Goal: Information Seeking & Learning: Find specific fact

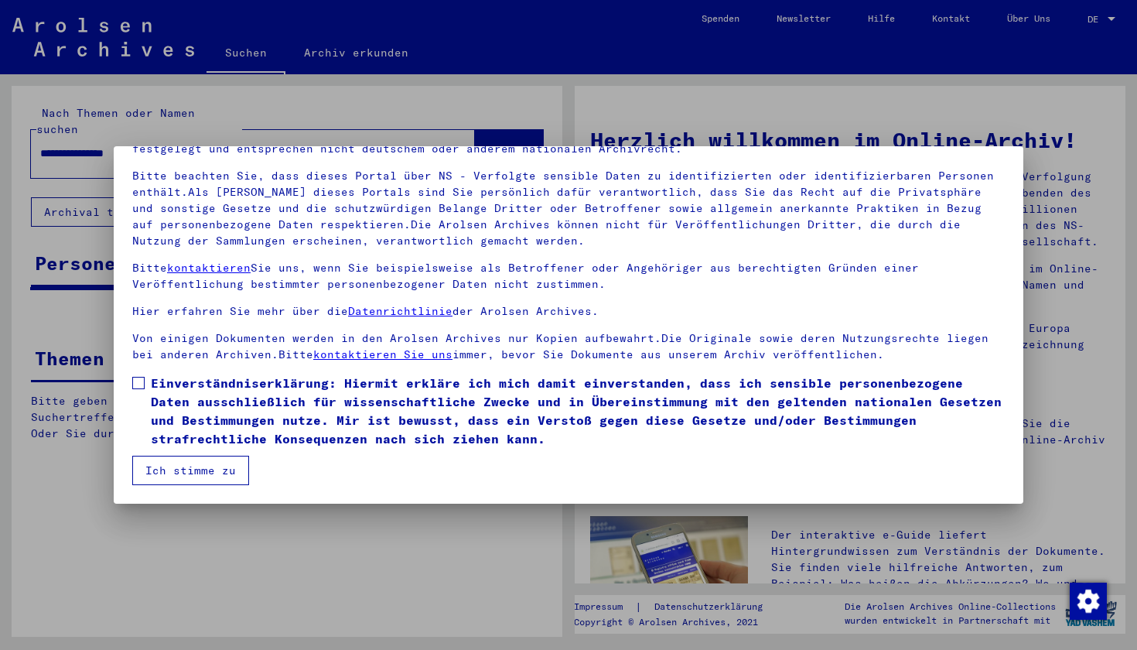
scroll to position [91, 0]
click at [139, 385] on span at bounding box center [138, 383] width 12 height 12
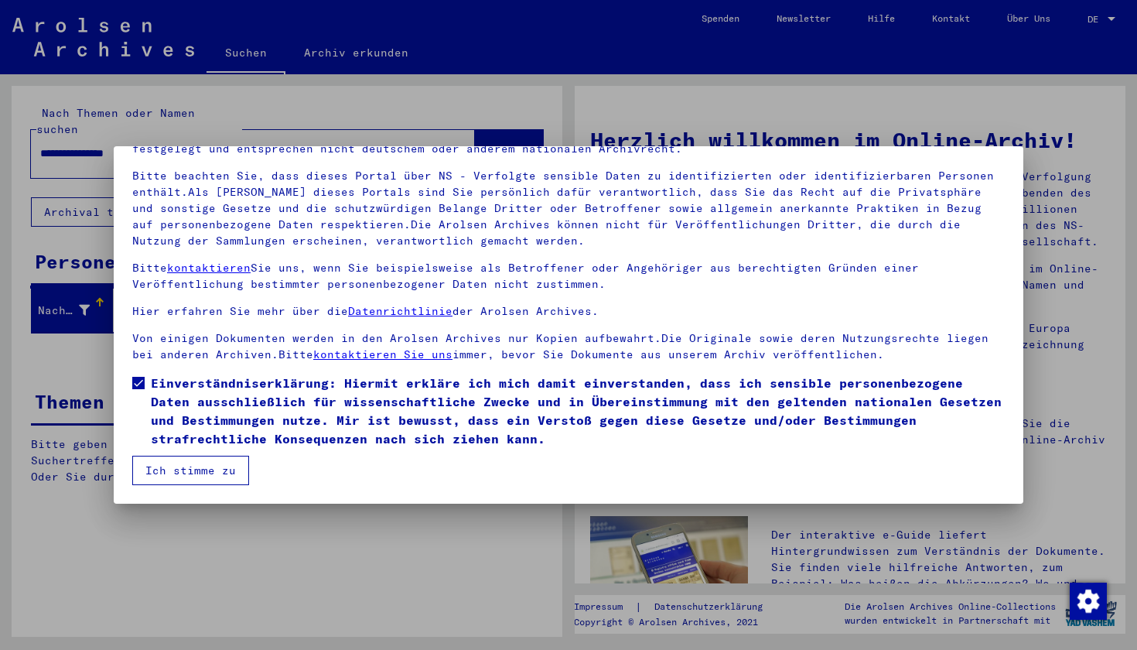
click at [181, 458] on button "Ich stimme zu" at bounding box center [190, 470] width 117 height 29
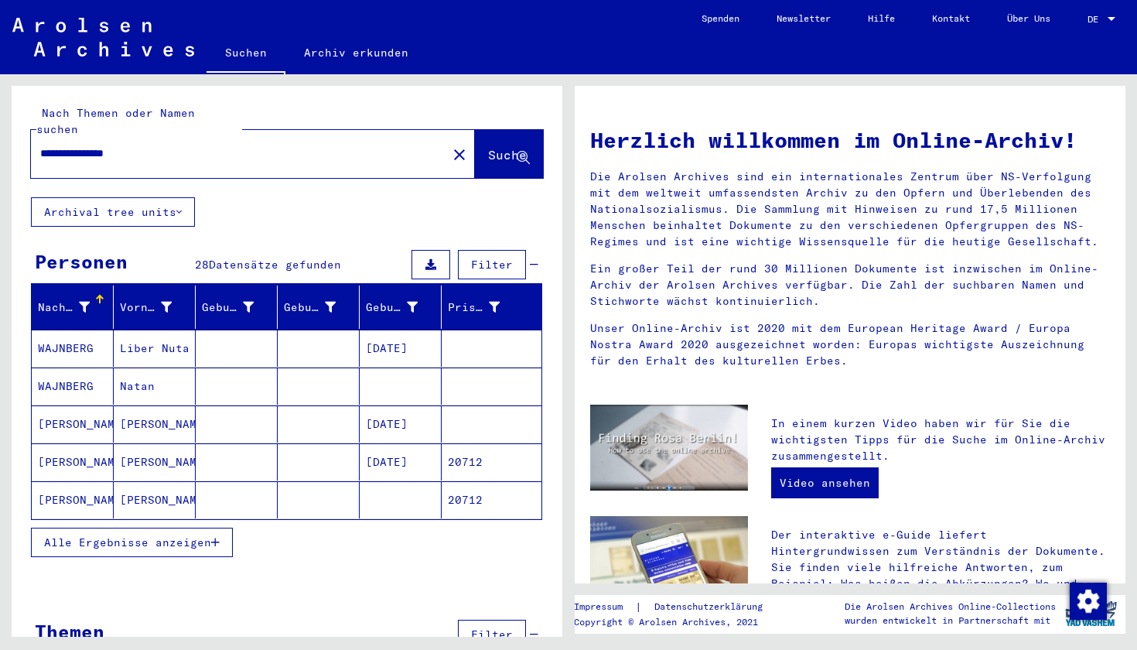
click at [1115, 19] on div at bounding box center [1112, 19] width 8 height 4
click at [1092, 33] on span "English" at bounding box center [1085, 28] width 63 height 28
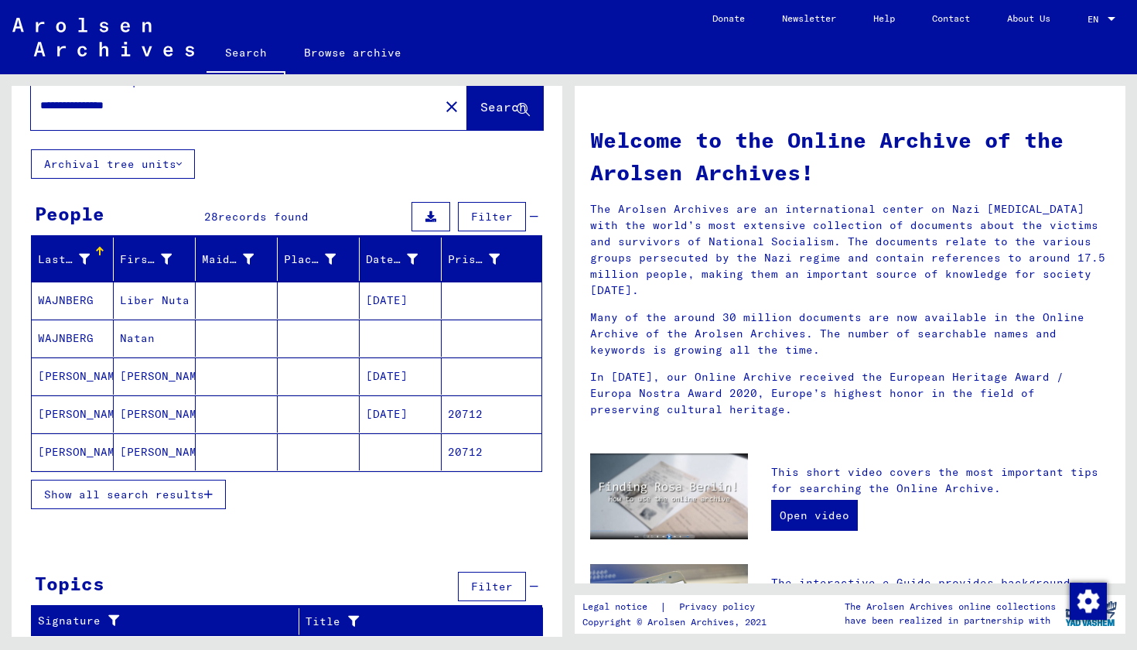
scroll to position [32, 0]
click at [421, 451] on mat-cell at bounding box center [401, 451] width 82 height 37
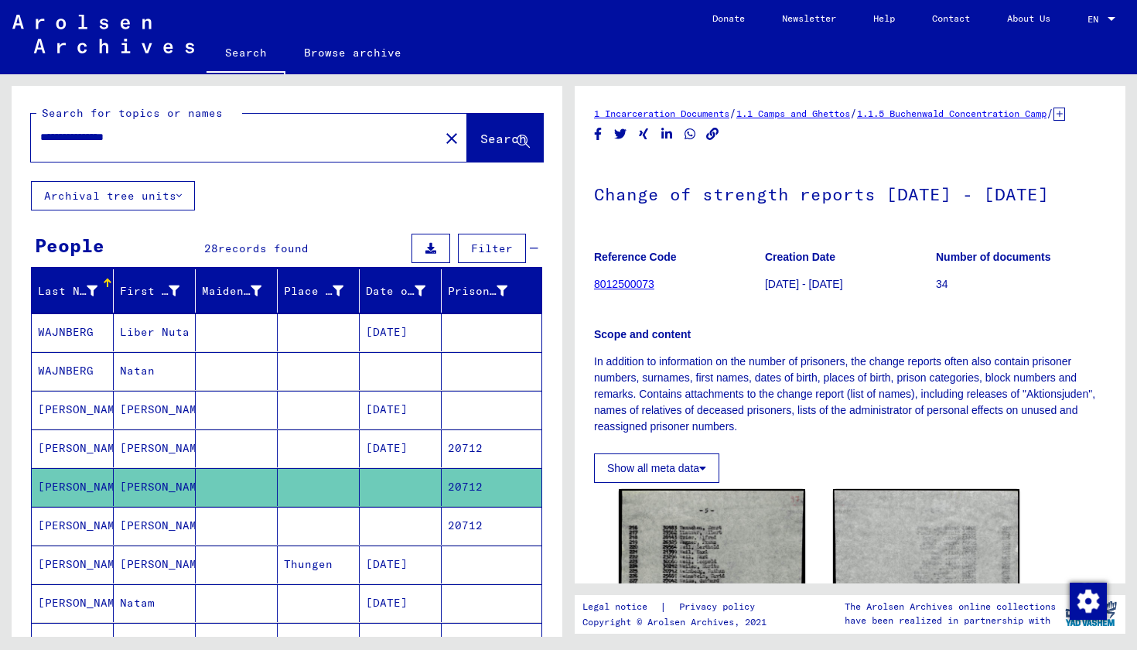
click at [40, 132] on input "**********" at bounding box center [235, 137] width 390 height 16
type input "**********"
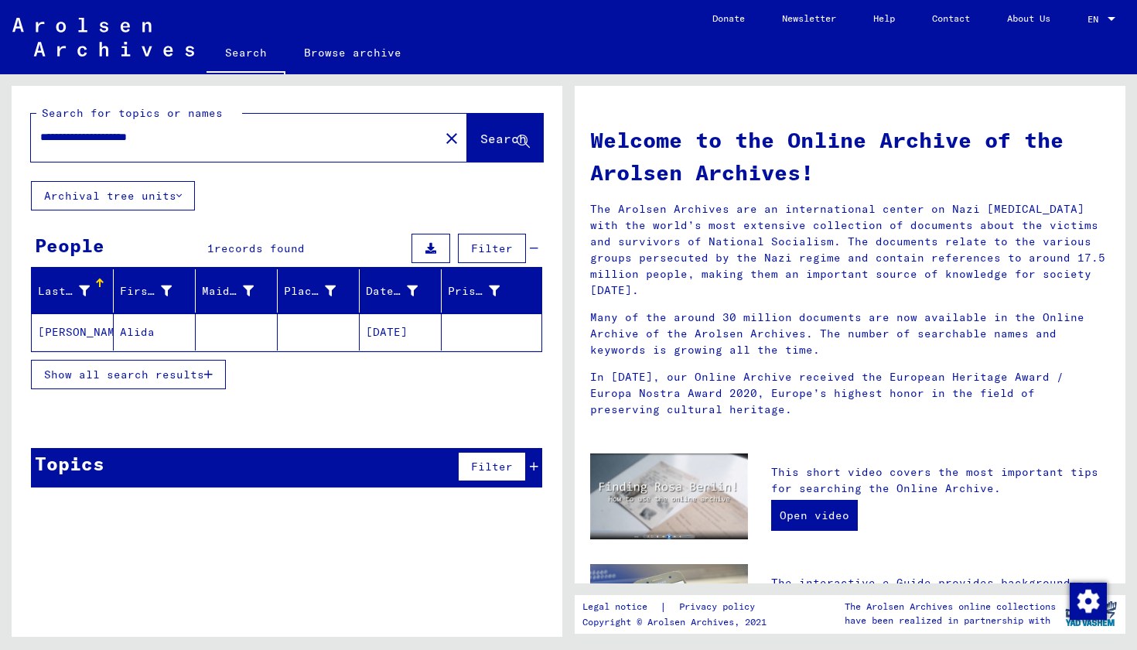
click at [165, 339] on mat-cell "Alida" at bounding box center [155, 331] width 82 height 37
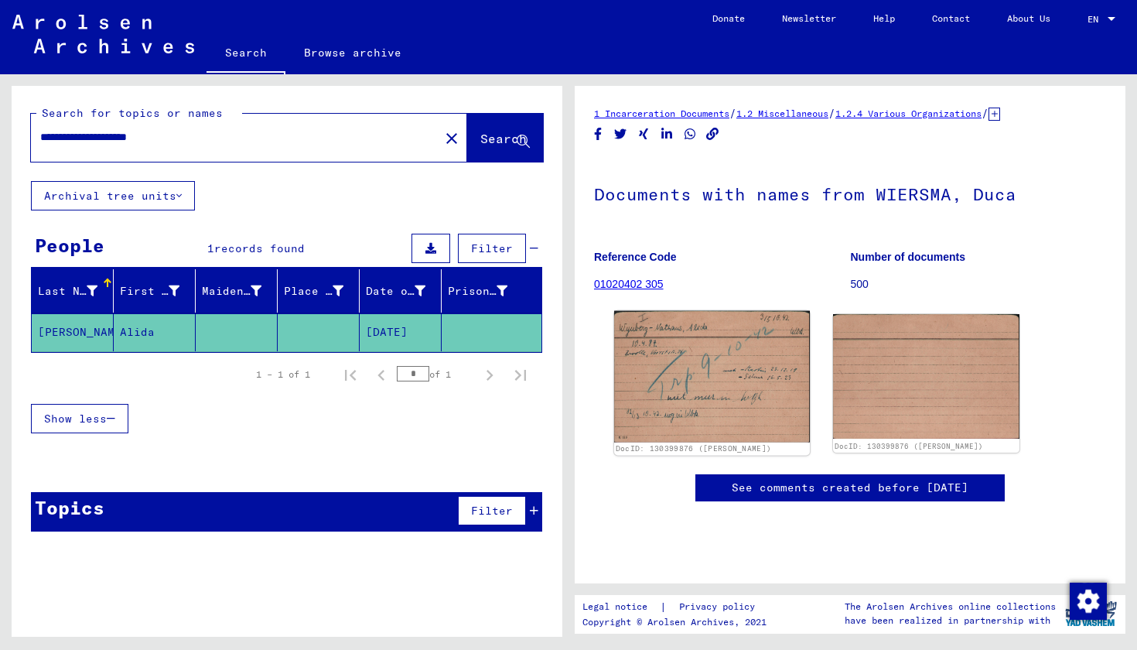
click at [702, 395] on img at bounding box center [712, 377] width 196 height 132
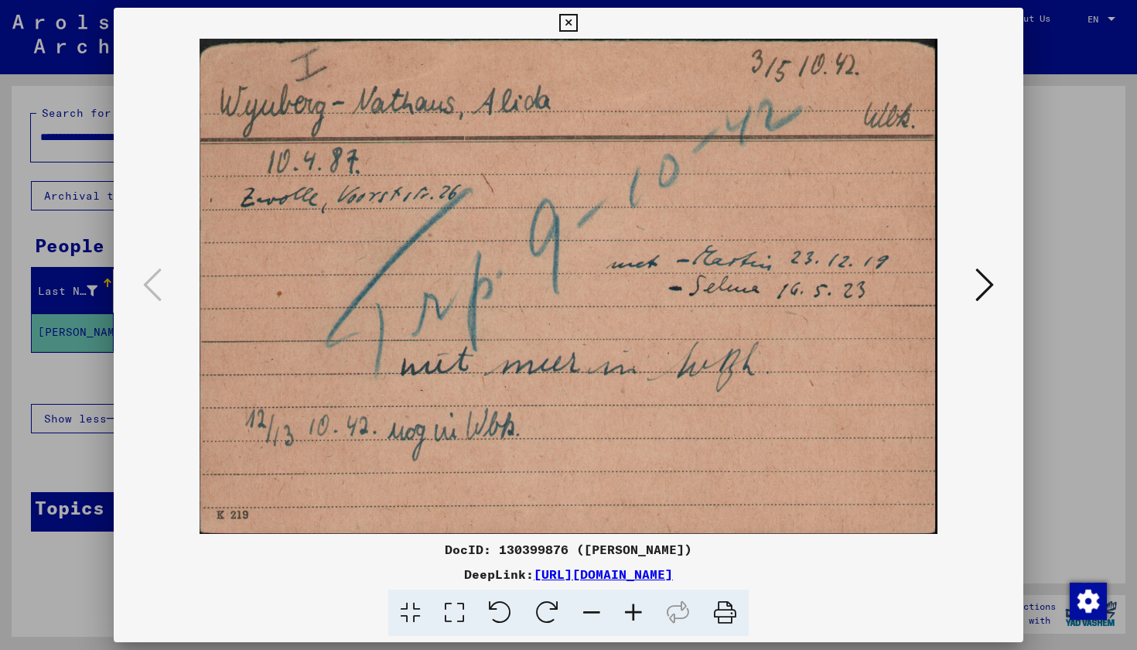
click at [577, 25] on icon at bounding box center [568, 23] width 18 height 19
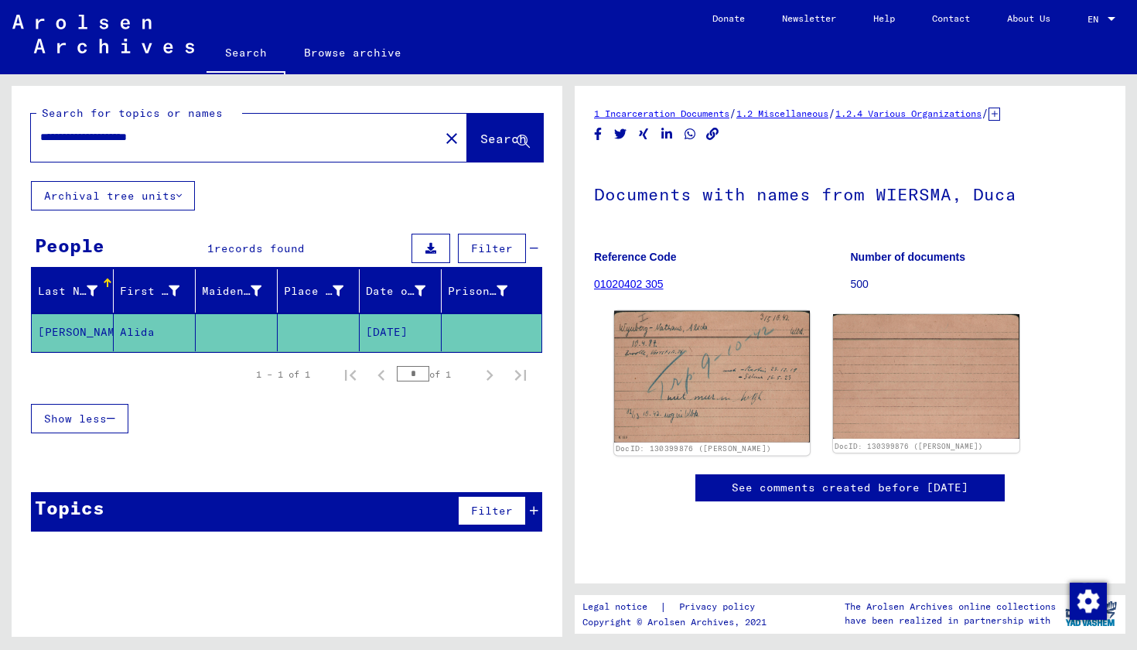
click at [734, 403] on img at bounding box center [712, 377] width 196 height 132
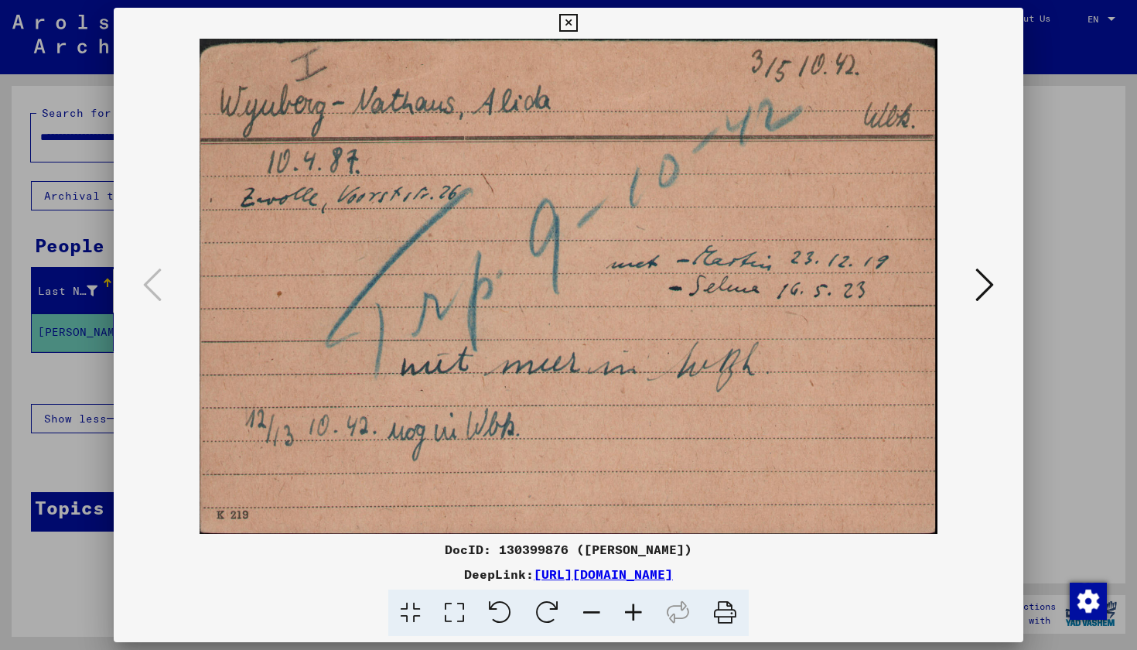
click at [983, 296] on icon at bounding box center [985, 284] width 19 height 37
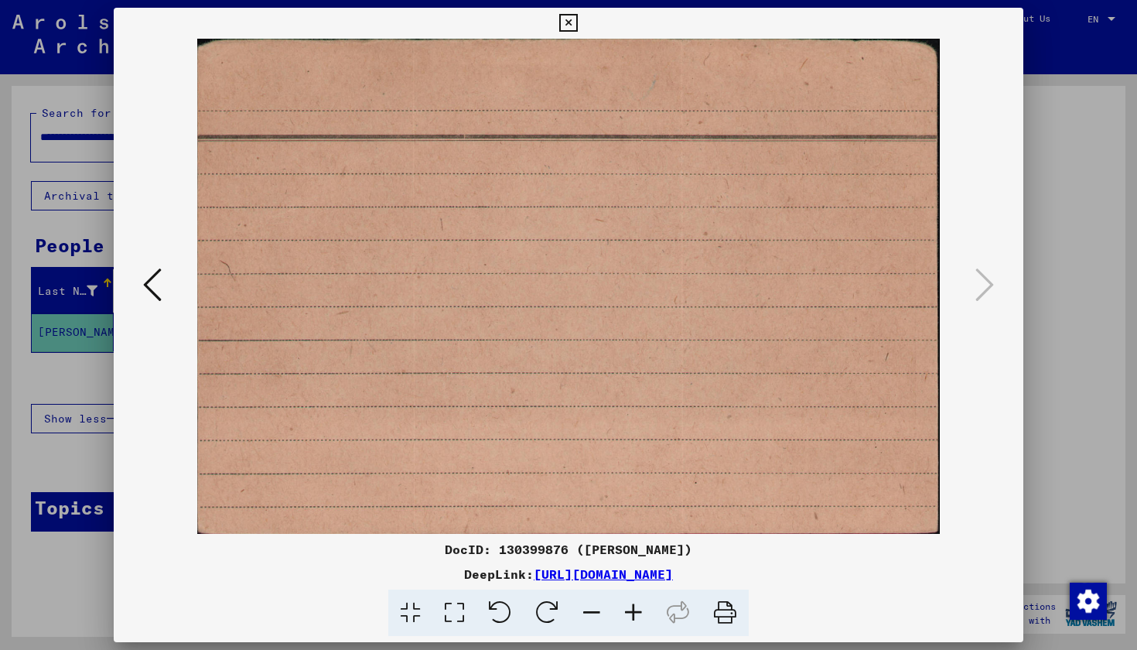
click at [157, 285] on icon at bounding box center [152, 284] width 19 height 37
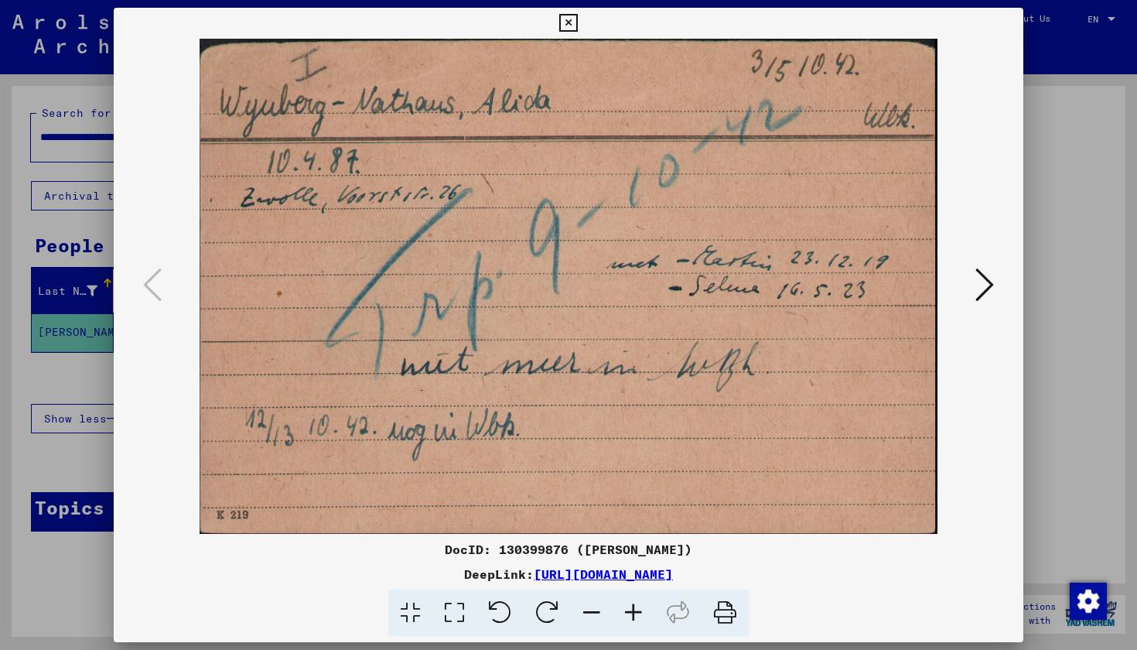
click at [172, 171] on img at bounding box center [568, 286] width 805 height 495
click at [1059, 345] on div at bounding box center [568, 325] width 1137 height 650
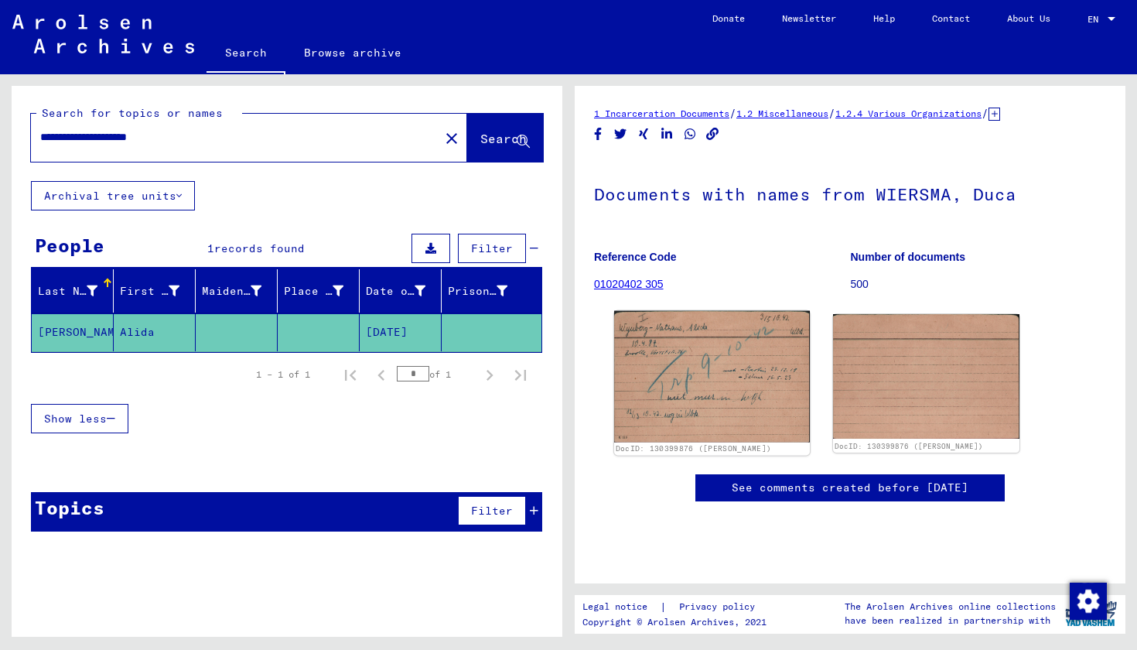
click at [687, 361] on img at bounding box center [712, 377] width 196 height 132
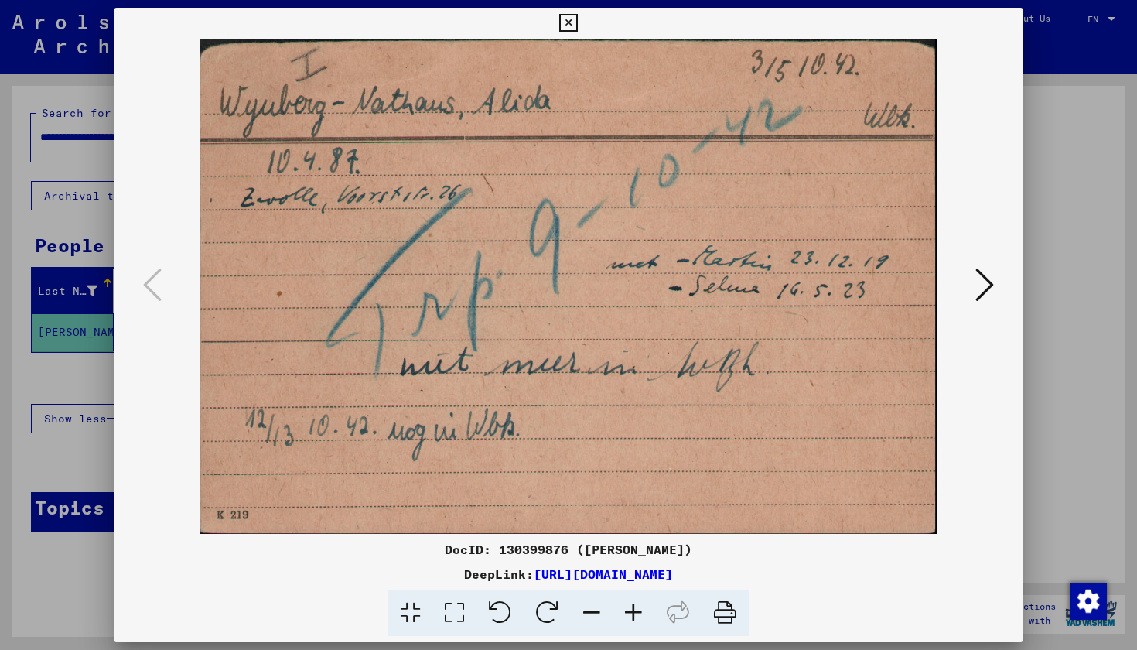
click at [981, 281] on icon at bounding box center [985, 284] width 19 height 37
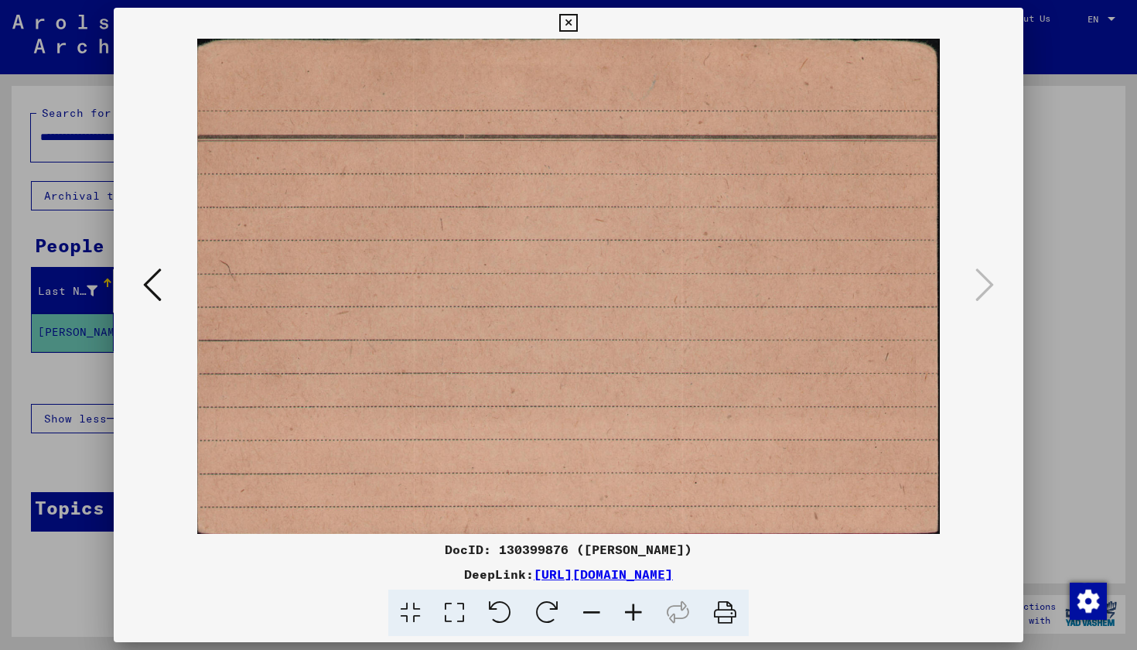
click at [146, 289] on icon at bounding box center [152, 284] width 19 height 37
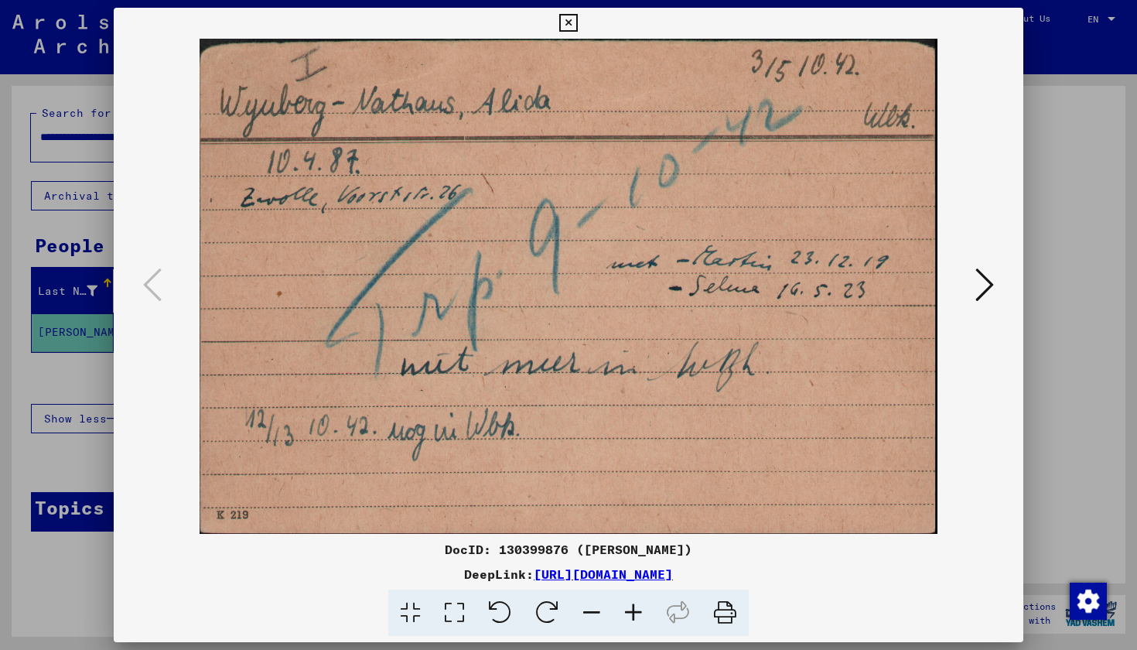
click at [405, 74] on img at bounding box center [568, 286] width 805 height 495
click at [577, 29] on icon at bounding box center [568, 23] width 18 height 19
